Goal: Transaction & Acquisition: Download file/media

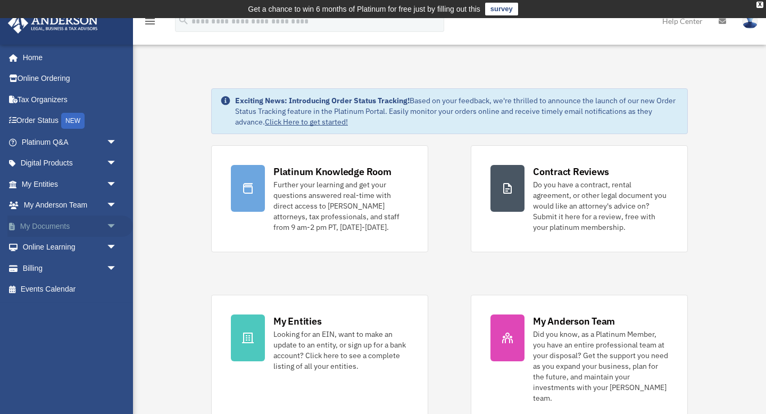
click at [94, 224] on link "My Documents arrow_drop_down" at bounding box center [70, 225] width 126 height 21
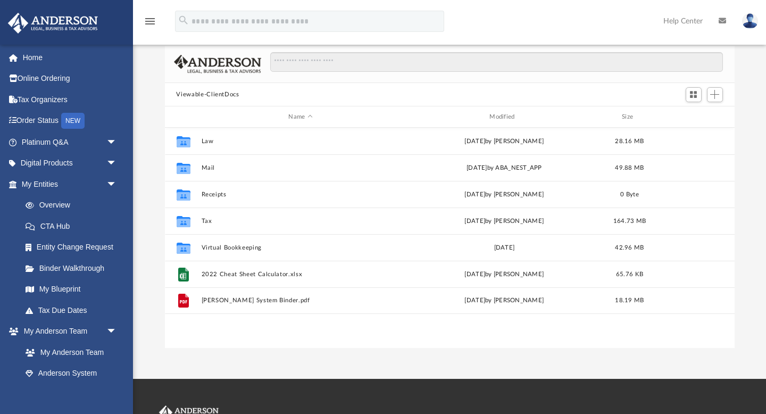
scroll to position [70, 0]
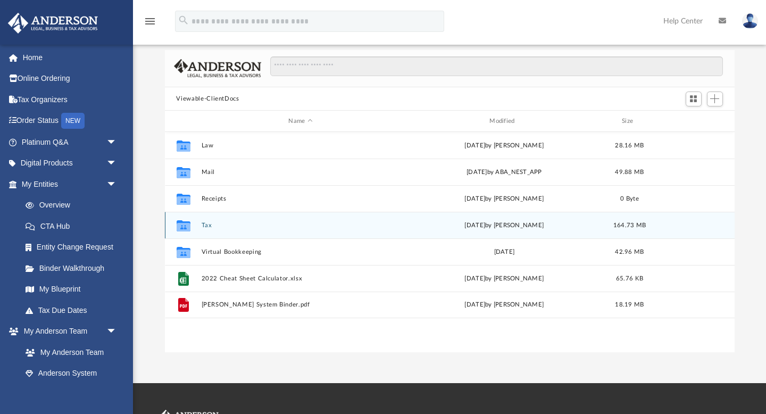
click at [205, 220] on div "Collaborated Folder Tax [DATE] by [PERSON_NAME] 164.73 MB" at bounding box center [450, 225] width 570 height 27
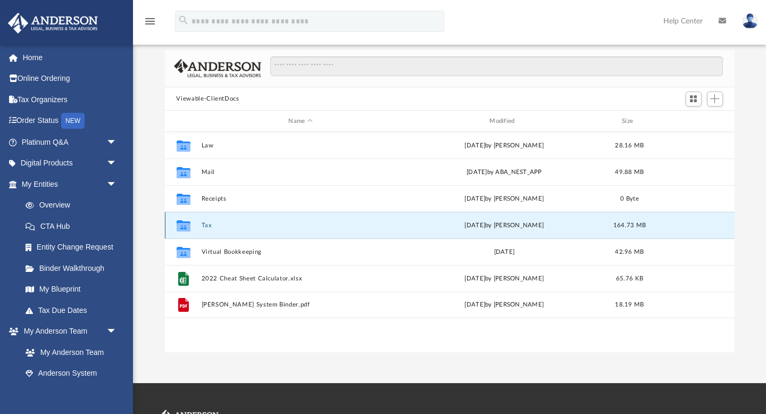
click at [206, 228] on button "Tax" at bounding box center [300, 225] width 199 height 7
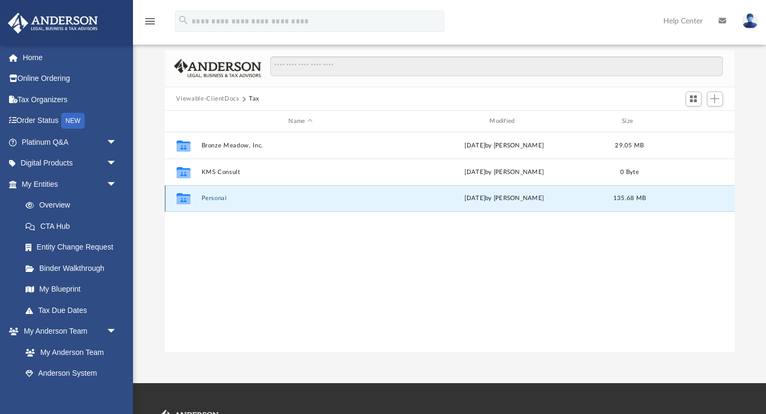
click at [205, 197] on button "Personal" at bounding box center [300, 198] width 199 height 7
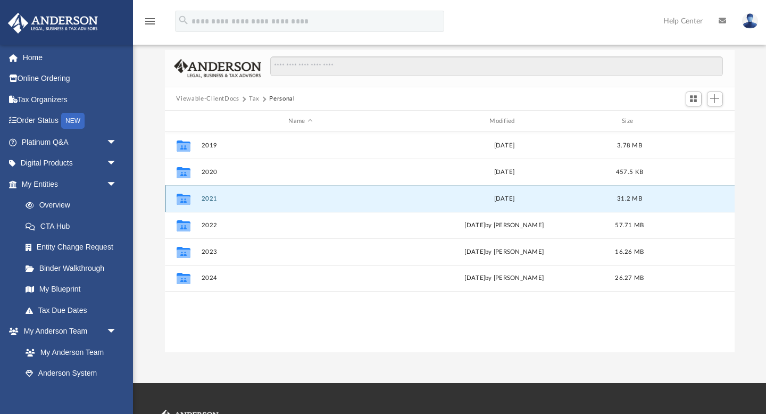
click at [205, 197] on button "2021" at bounding box center [300, 198] width 199 height 7
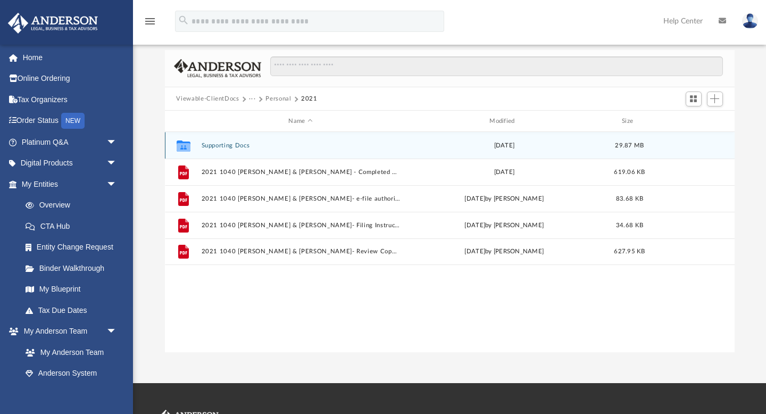
click at [229, 147] on button "Supporting Docs" at bounding box center [300, 145] width 199 height 7
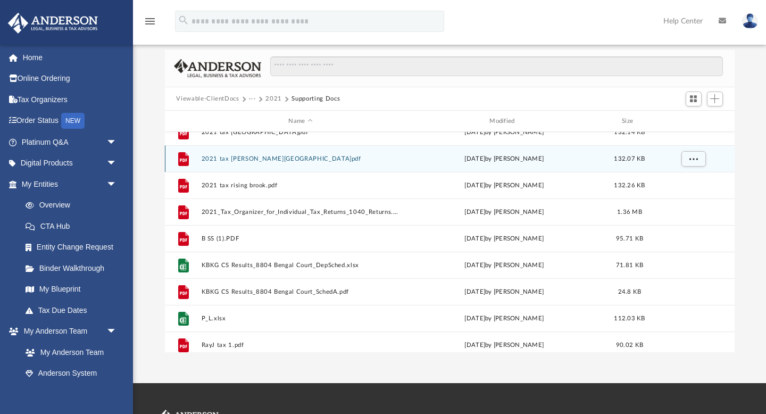
scroll to position [68, 0]
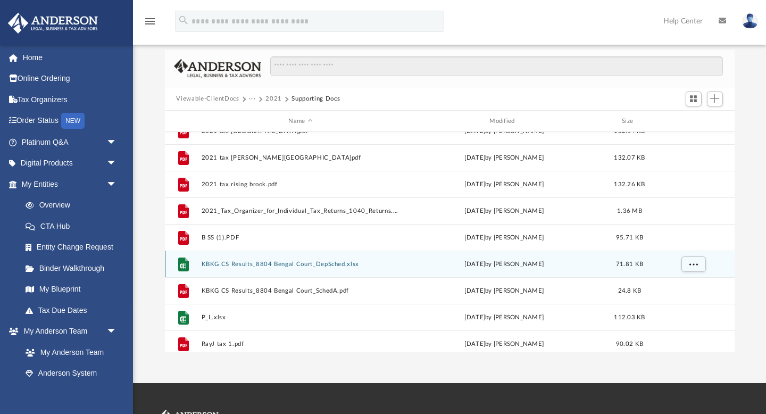
click at [257, 262] on button "KBKG CS Results_8804 Bengal Court_DepSched.xlsx" at bounding box center [300, 264] width 199 height 7
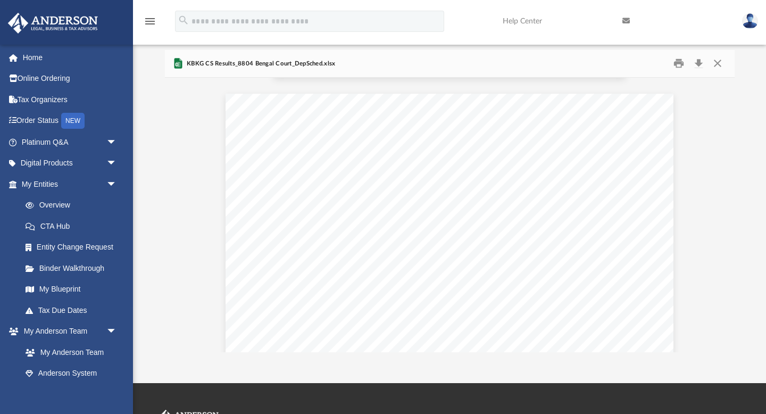
scroll to position [278, 0]
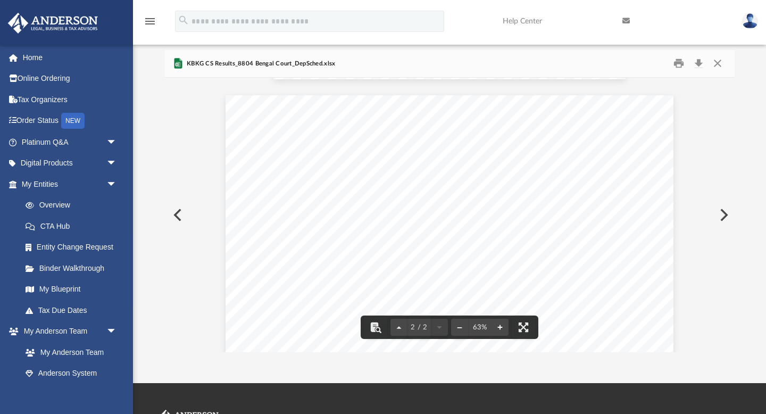
click at [502, 329] on button "File preview" at bounding box center [500, 326] width 17 height 23
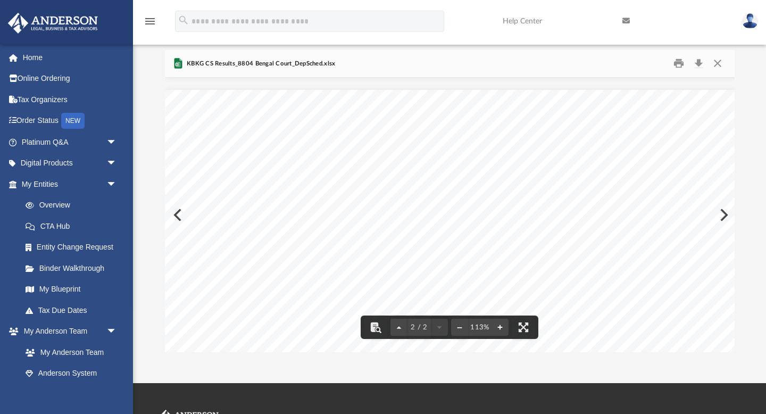
click at [502, 329] on button "File preview" at bounding box center [500, 326] width 17 height 23
click at [592, 237] on span "39.0" at bounding box center [592, 237] width 12 height 5
drag, startPoint x: 589, startPoint y: 115, endPoint x: 599, endPoint y: 115, distance: 9.6
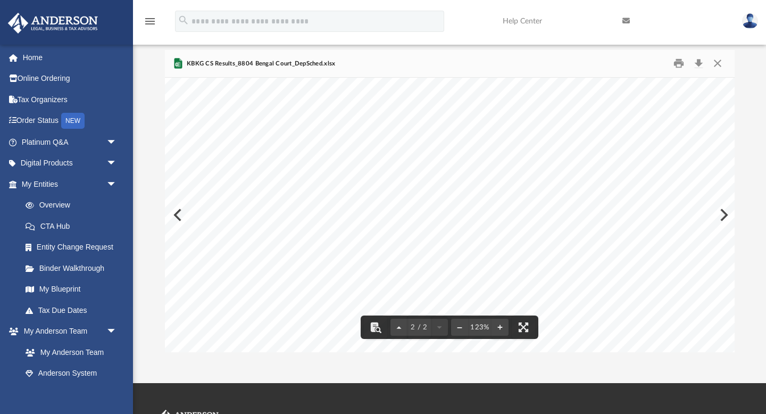
click at [599, 115] on div "Depreciation Schedule KBKG Federal Tax Depreciation Schedule - Lindsay Goffstei…" at bounding box center [513, 265] width 877 height 532
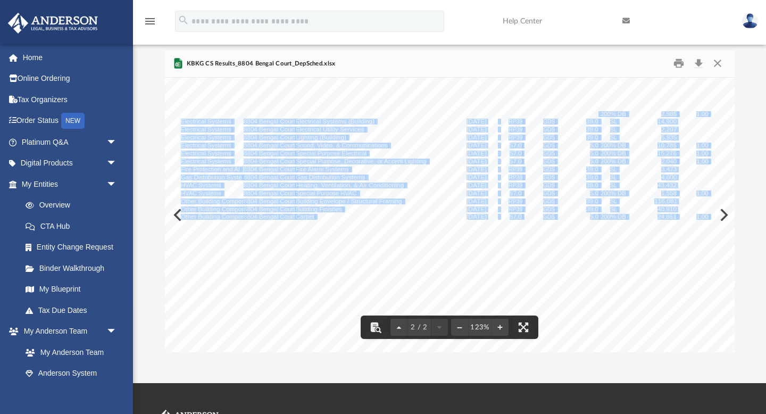
drag, startPoint x: 599, startPoint y: 115, endPoint x: 584, endPoint y: 114, distance: 15.4
click at [584, 114] on div "Depreciation Schedule KBKG Federal Tax Depreciation Schedule - Lindsay Goffstei…" at bounding box center [513, 265] width 877 height 532
click at [728, 217] on div "Depreciation Schedule KBKG Federal Tax Depreciation Schedule - Lindsay Goffstei…" at bounding box center [513, 265] width 877 height 532
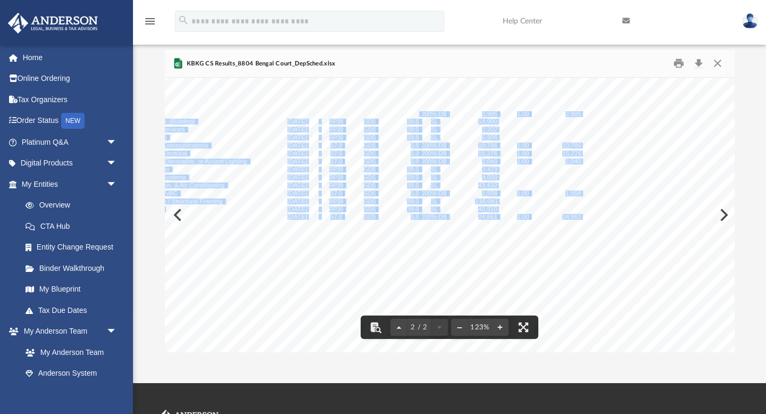
scroll to position [635, 306]
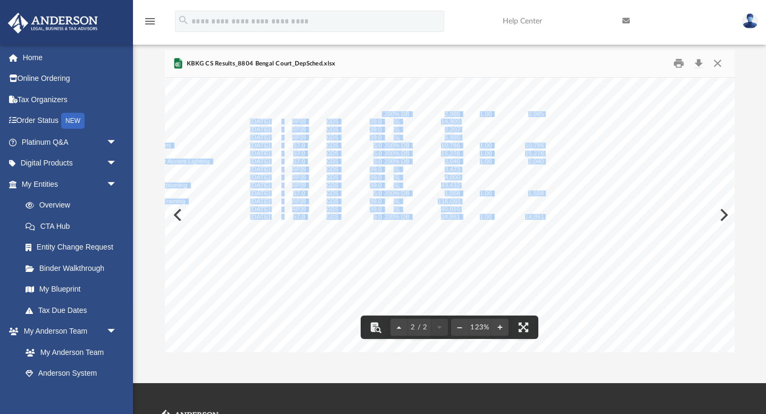
click at [730, 165] on div "Depreciation Schedule KBKG Federal Tax Depreciation Schedule - Lindsay Goffstei…" at bounding box center [297, 265] width 877 height 532
click at [619, 198] on div "Depreciation Schedule KBKG Federal Tax Depreciation Schedule - Lindsay Goffstei…" at bounding box center [297, 265] width 877 height 532
click at [486, 176] on div "Depreciation Schedule KBKG Federal Tax Depreciation Schedule - Lindsay Goffstei…" at bounding box center [297, 265] width 877 height 532
click at [481, 152] on span "1.00" at bounding box center [486, 153] width 12 height 5
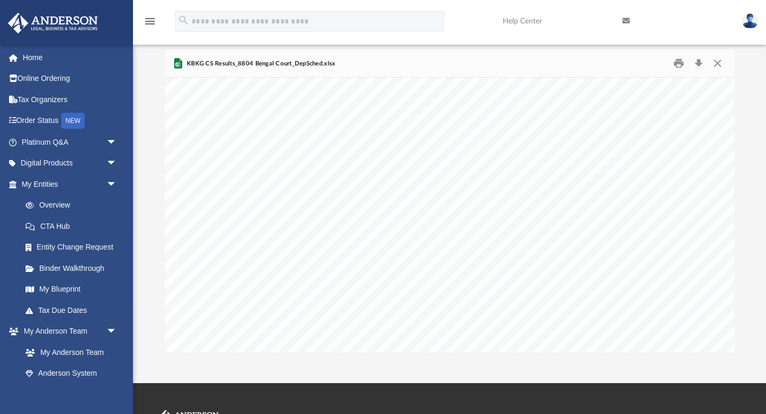
scroll to position [649, 306]
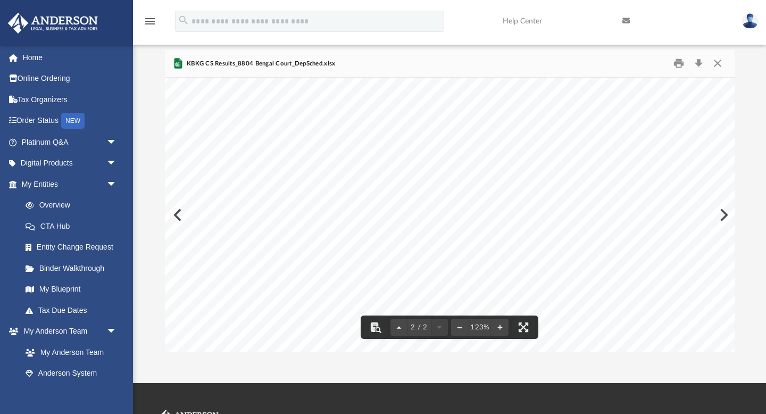
click at [182, 212] on div "Depreciation Schedule KBKG Federal Tax Depreciation Schedule - Lindsay Goffstei…" at bounding box center [297, 251] width 877 height 532
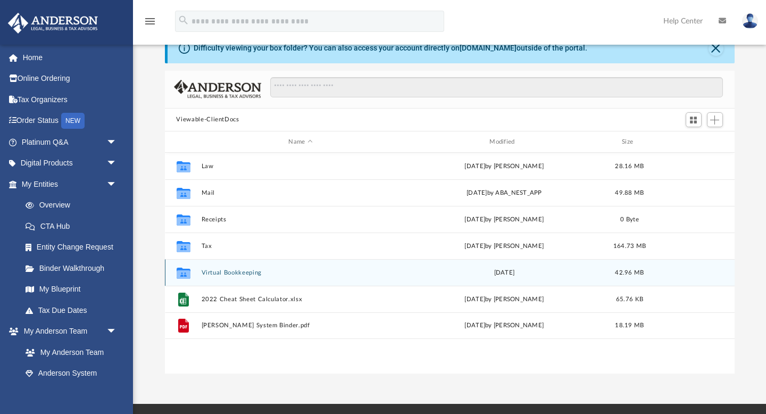
scroll to position [51, 0]
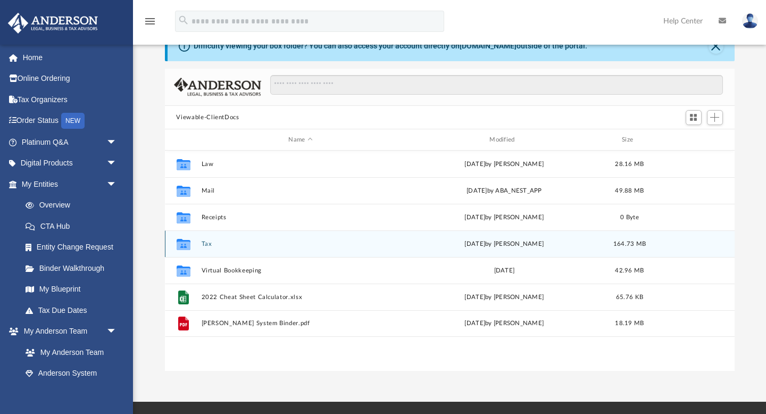
click at [206, 245] on button "Tax" at bounding box center [300, 243] width 199 height 7
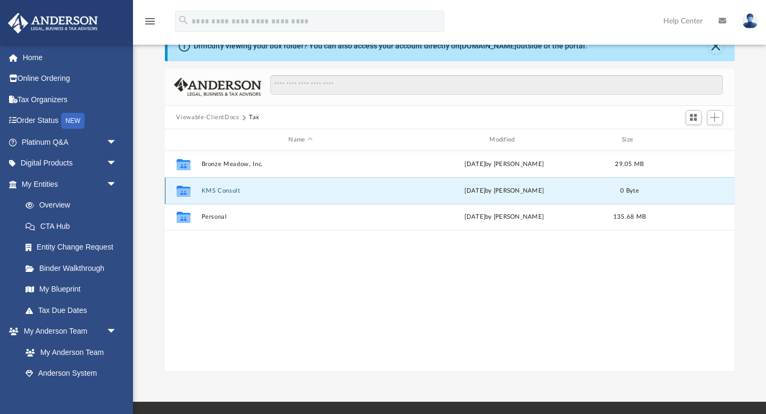
click at [218, 188] on button "KMS Consult" at bounding box center [300, 190] width 199 height 7
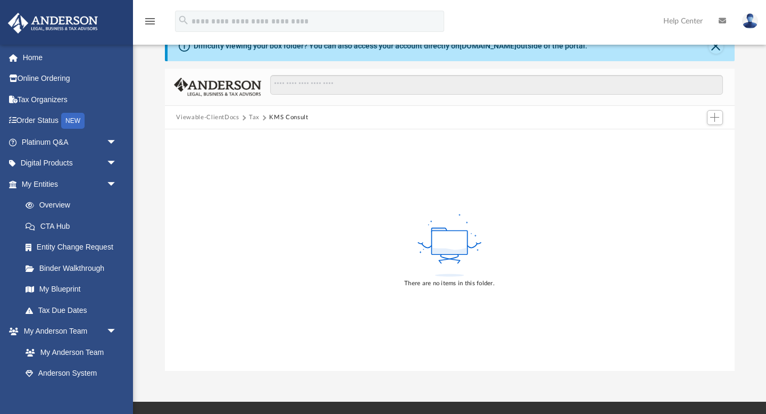
click at [252, 116] on button "Tax" at bounding box center [254, 118] width 11 height 10
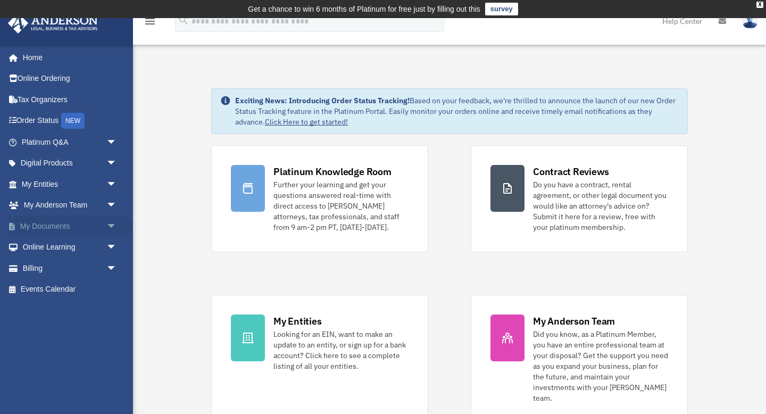
click at [101, 228] on link "My Documents arrow_drop_down" at bounding box center [70, 225] width 126 height 21
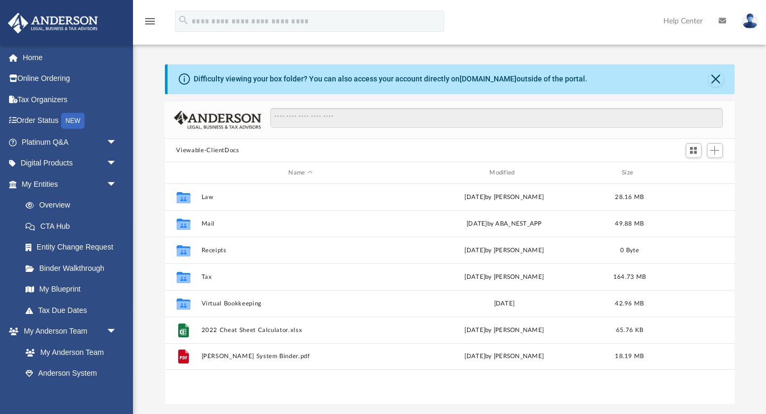
scroll to position [242, 570]
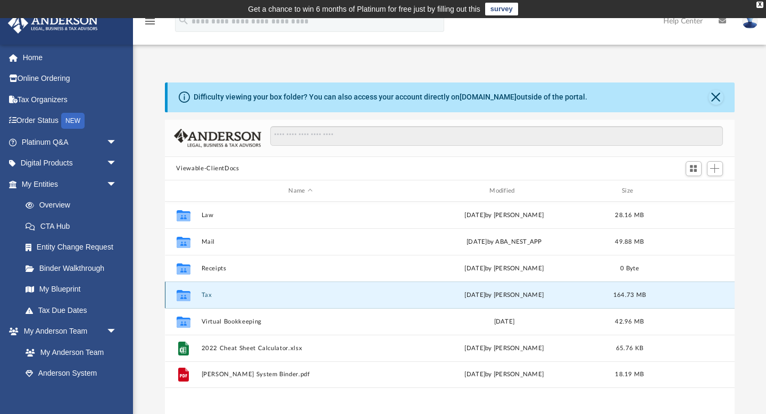
click at [204, 296] on button "Tax" at bounding box center [300, 295] width 199 height 7
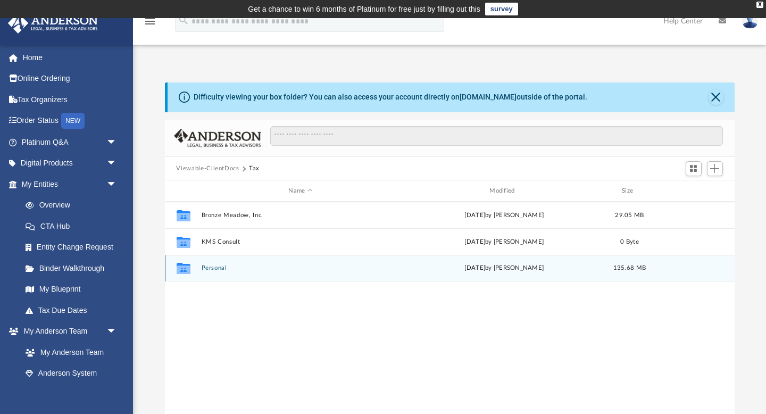
click at [211, 270] on button "Personal" at bounding box center [300, 268] width 199 height 7
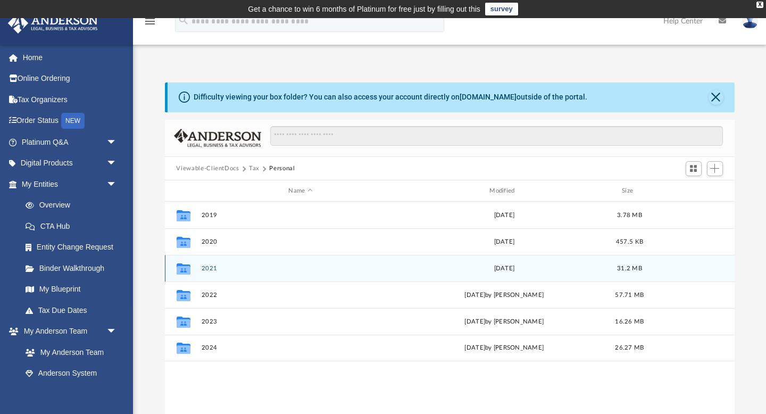
click at [211, 268] on button "2021" at bounding box center [300, 268] width 199 height 7
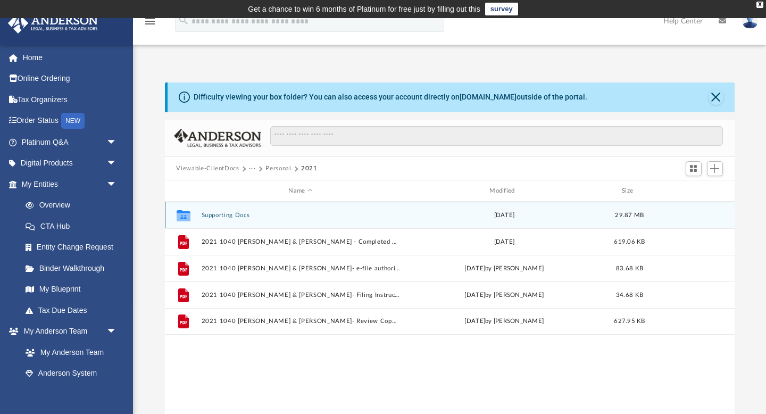
click at [215, 214] on button "Supporting Docs" at bounding box center [300, 215] width 199 height 7
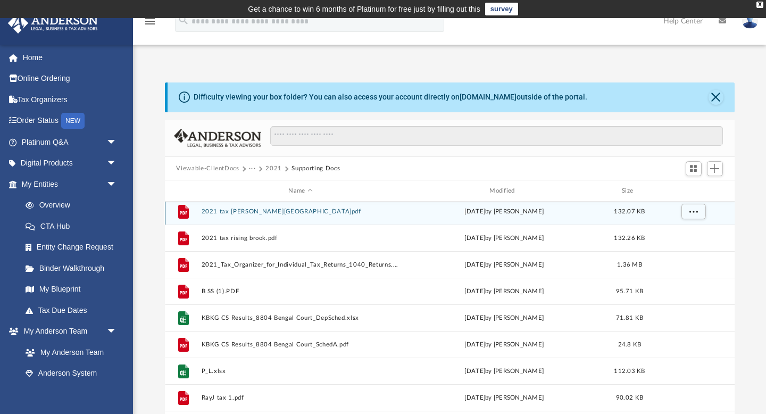
scroll to position [93, 0]
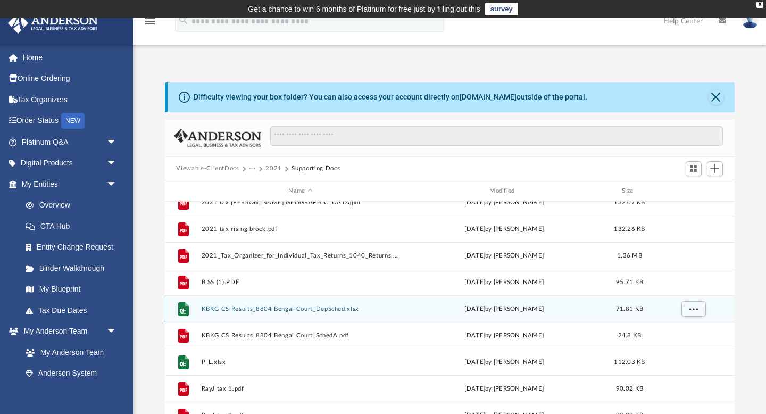
click at [271, 308] on button "KBKG CS Results_8804 Bengal Court_DepSched.xlsx" at bounding box center [300, 308] width 199 height 7
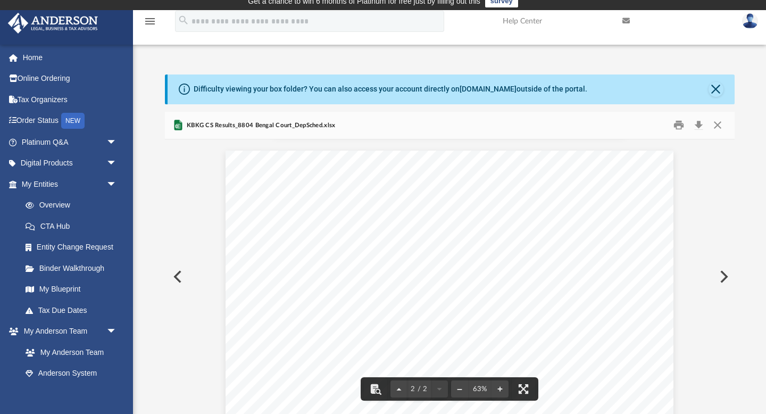
scroll to position [248, 0]
click at [184, 276] on button "Preview" at bounding box center [176, 277] width 23 height 30
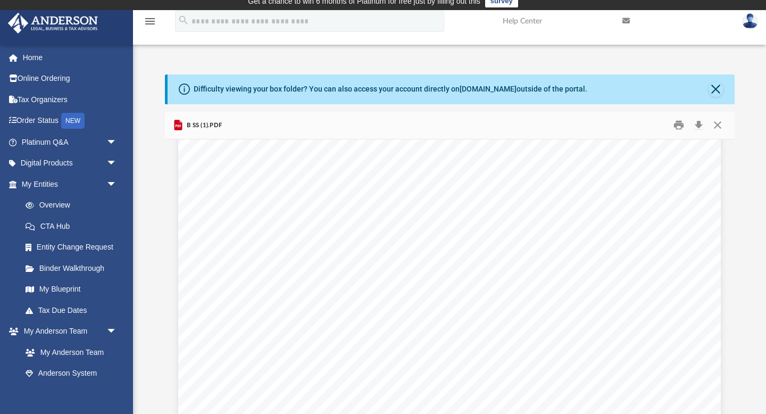
scroll to position [0, 0]
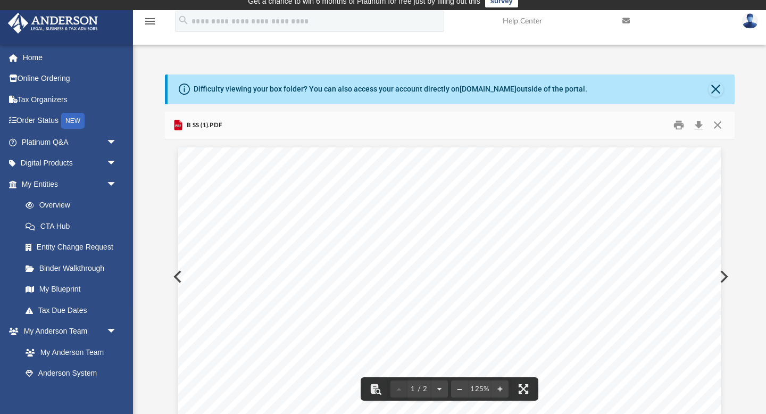
click at [721, 279] on button "Preview" at bounding box center [722, 277] width 23 height 30
click at [723, 126] on button "Close" at bounding box center [717, 125] width 19 height 16
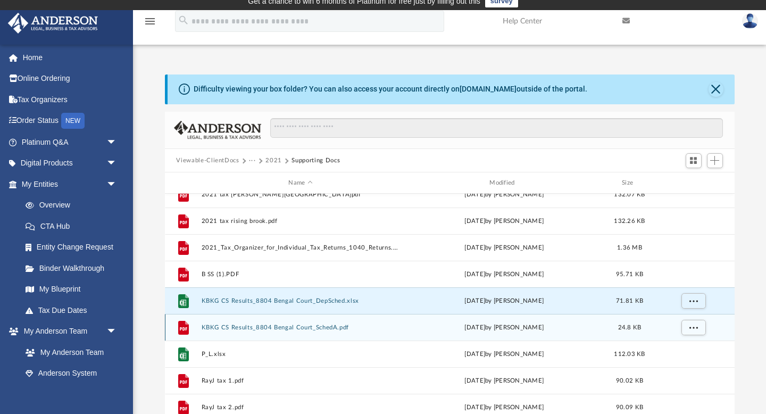
click at [327, 327] on button "KBKG CS Results_8804 Bengal Court_SchedA.pdf" at bounding box center [300, 327] width 199 height 7
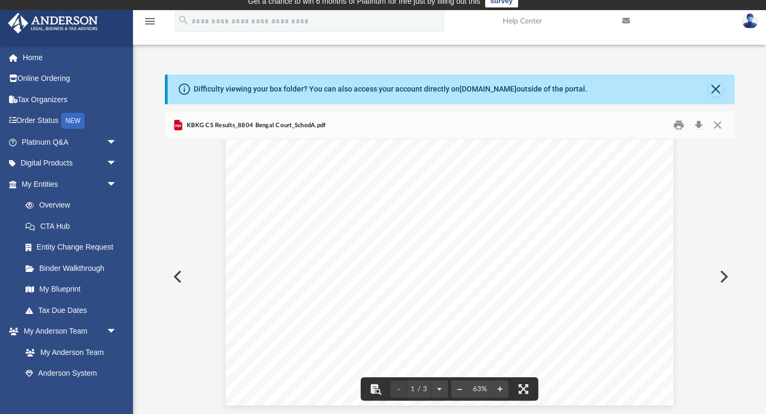
scroll to position [0, 0]
click at [502, 389] on button "File preview" at bounding box center [500, 388] width 17 height 23
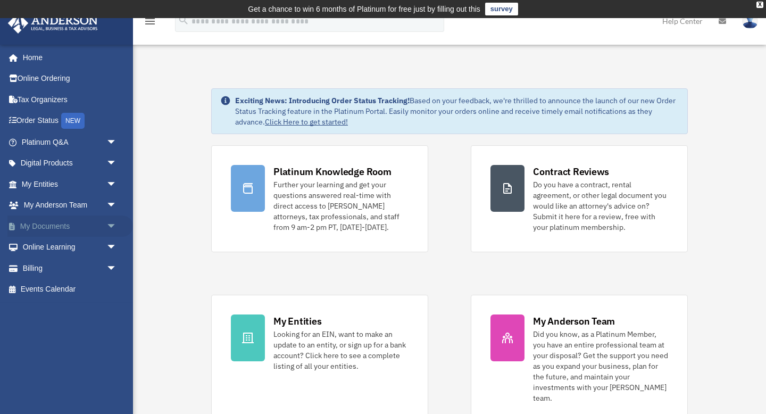
click at [110, 228] on span "arrow_drop_down" at bounding box center [116, 226] width 21 height 22
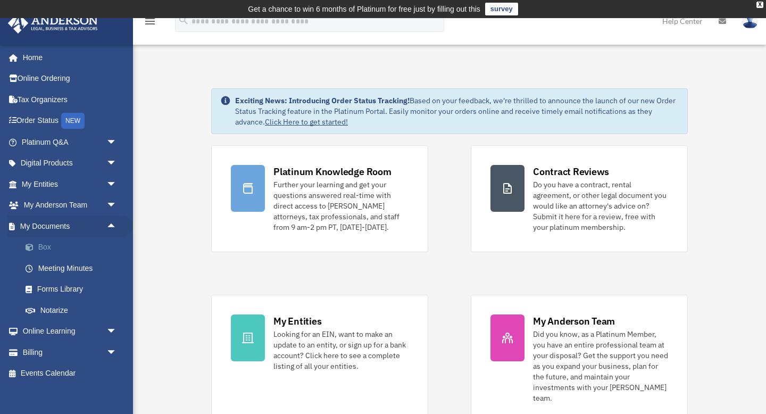
click at [54, 247] on link "Box" at bounding box center [74, 247] width 118 height 21
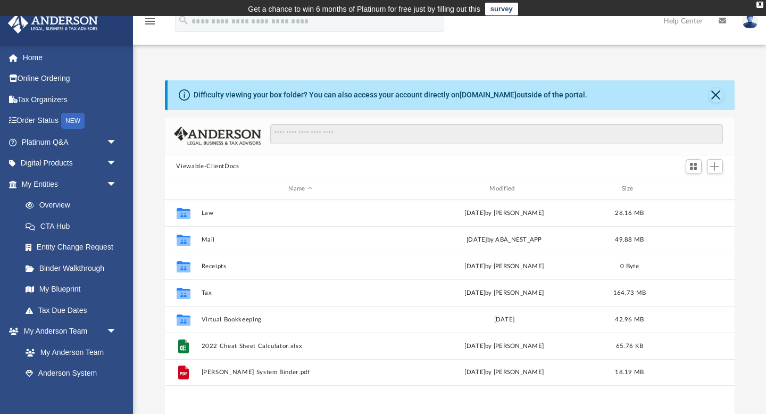
scroll to position [242, 570]
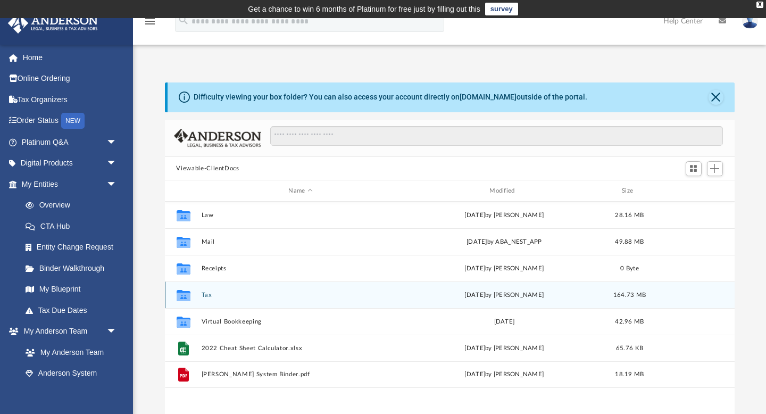
click at [209, 294] on button "Tax" at bounding box center [300, 295] width 199 height 7
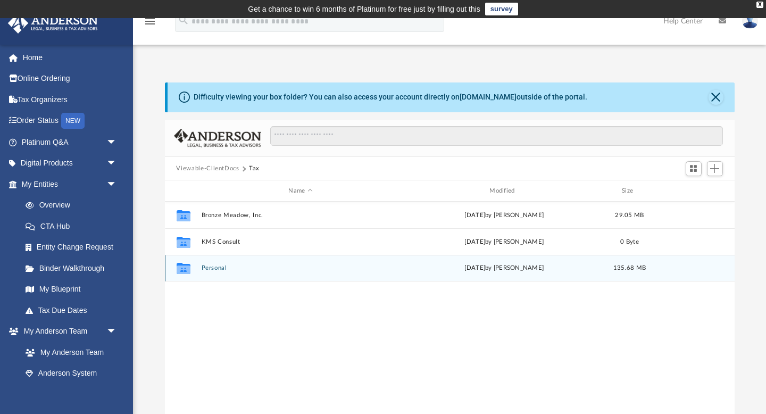
click at [217, 272] on div "Collaborated Folder Personal [DATE] by [PERSON_NAME] 135.68 MB" at bounding box center [450, 268] width 570 height 27
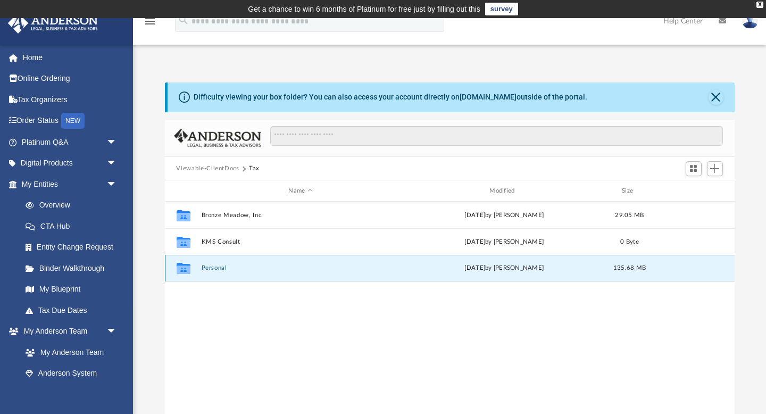
click at [216, 265] on button "Personal" at bounding box center [300, 268] width 199 height 7
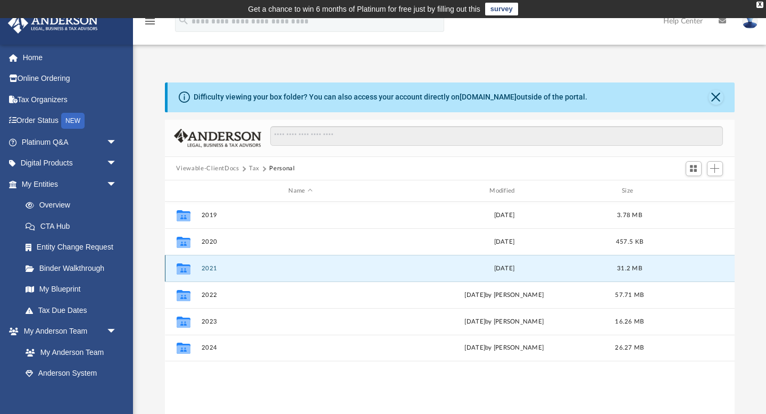
click at [215, 268] on button "2021" at bounding box center [300, 268] width 199 height 7
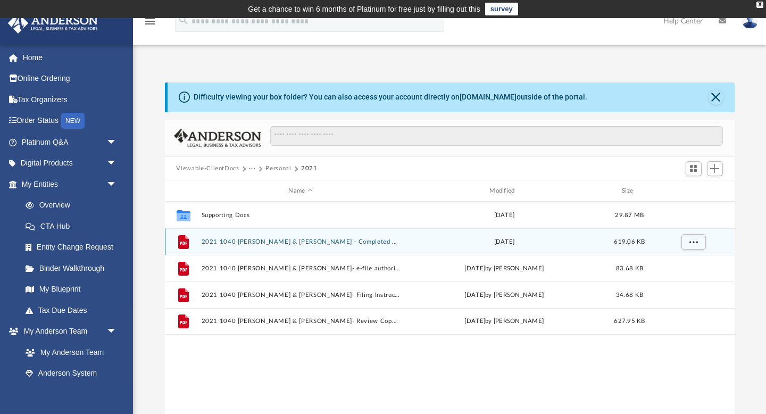
click at [241, 245] on div "File 2021 1040 [PERSON_NAME] & [PERSON_NAME] - Completed Copy.pdf [DATE] 619.06…" at bounding box center [450, 241] width 570 height 27
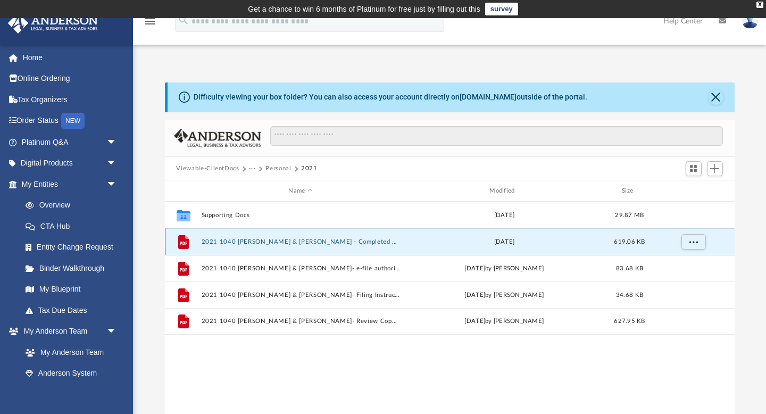
click at [205, 242] on button "2021 1040 [PERSON_NAME] & [PERSON_NAME] - Completed Copy.pdf" at bounding box center [300, 241] width 199 height 7
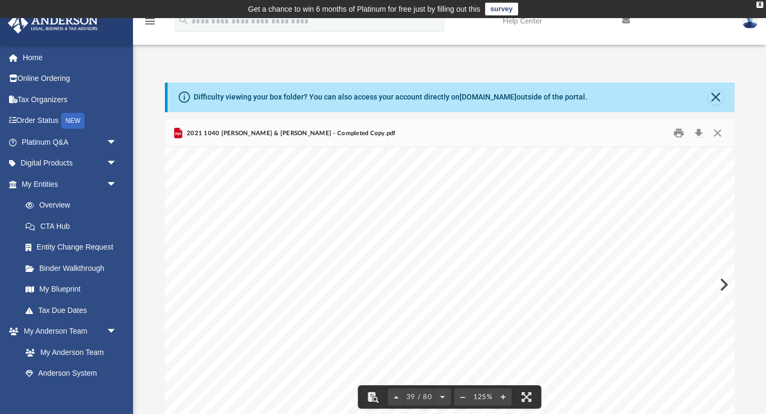
scroll to position [26390, 0]
click at [698, 134] on button "Download" at bounding box center [698, 133] width 19 height 16
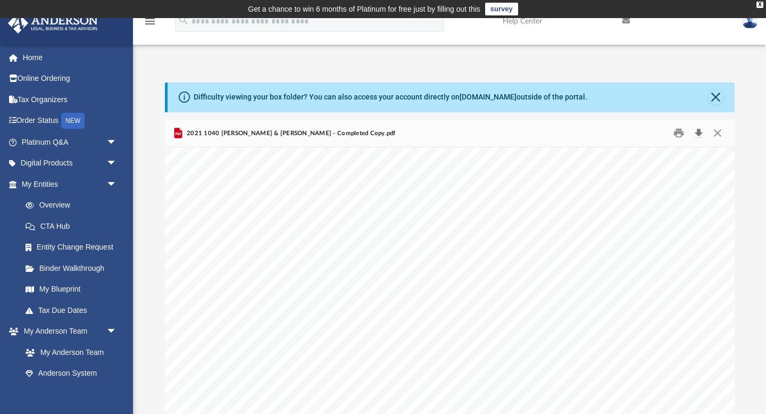
scroll to position [26573, 0]
